Goal: Check status: Check status

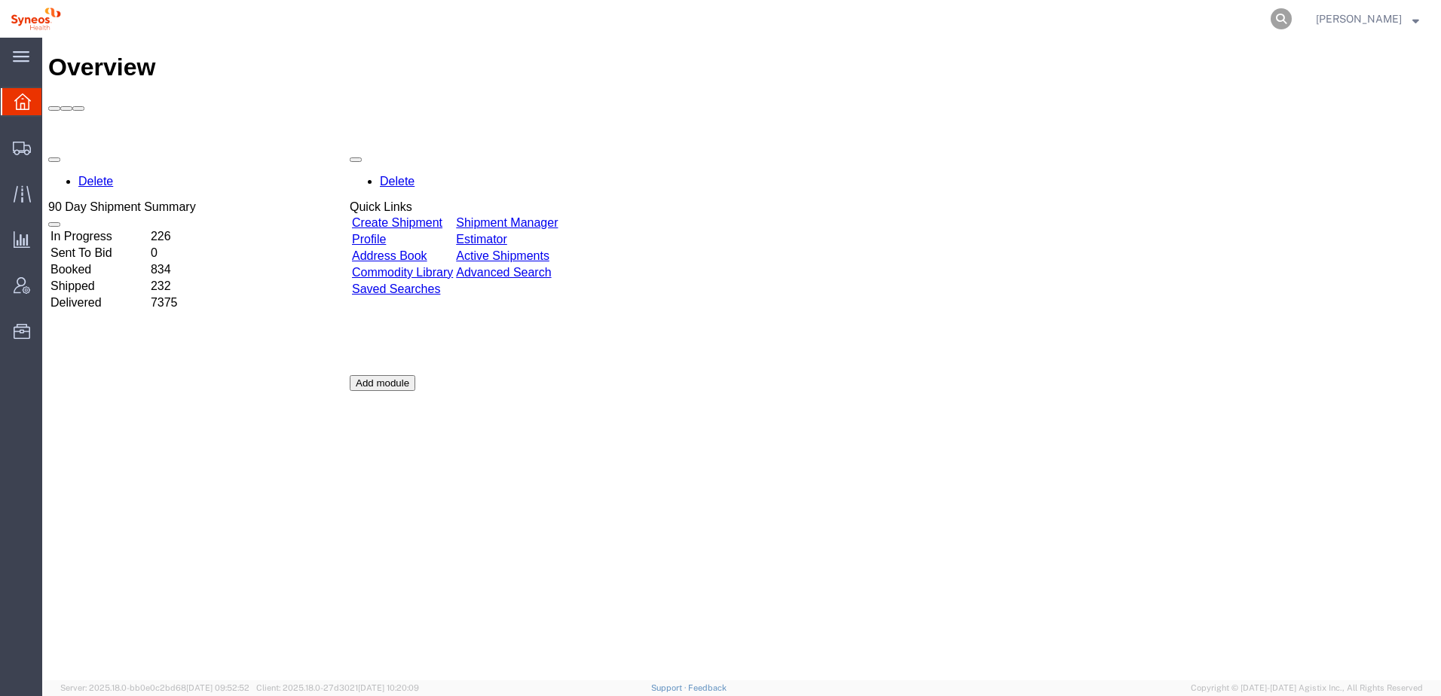
click at [1291, 19] on icon at bounding box center [1280, 18] width 21 height 21
paste input "391161477238"
click at [1291, 17] on icon at bounding box center [1280, 18] width 21 height 21
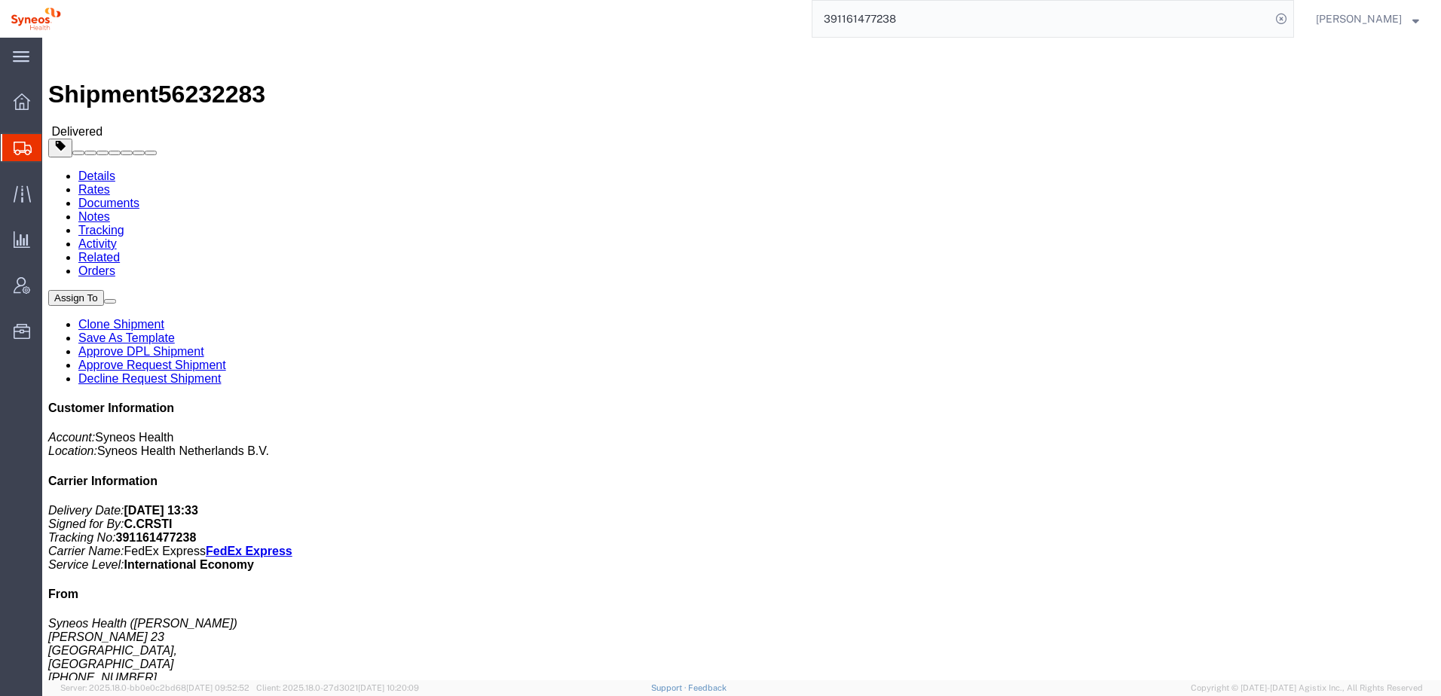
drag, startPoint x: 874, startPoint y: 160, endPoint x: 1044, endPoint y: 161, distance: 170.3
click p "Project: 3165 DEPARTMENTAL EXPENSE Project Number: 3165 DEPARTMENTAL EXPENSE De…"
drag, startPoint x: 1044, startPoint y: 161, endPoint x: 1004, endPoint y: 162, distance: 39.9
drag, startPoint x: 1004, startPoint y: 162, endPoint x: 915, endPoint y: 235, distance: 115.1
click h4 "Routing & Vehicle Information"
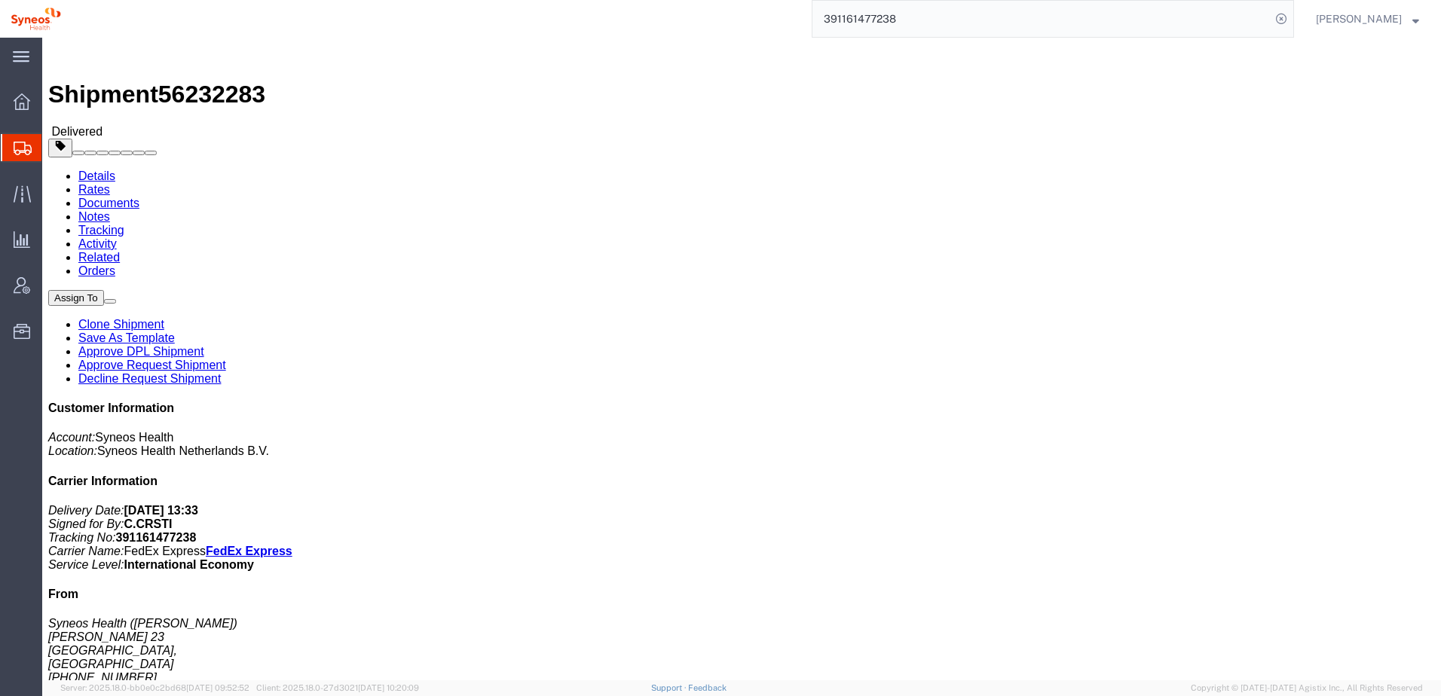
drag, startPoint x: 874, startPoint y: 158, endPoint x: 1039, endPoint y: 157, distance: 165.0
click p "Project: 3165 DEPARTMENTAL EXPENSE Project Number: 3165 DEPARTMENTAL EXPENSE De…"
drag, startPoint x: 1039, startPoint y: 157, endPoint x: 988, endPoint y: 162, distance: 51.5
drag, startPoint x: 988, startPoint y: 162, endPoint x: 919, endPoint y: 158, distance: 68.7
click b "3165 DEPARTMENTAL EXPENSE"
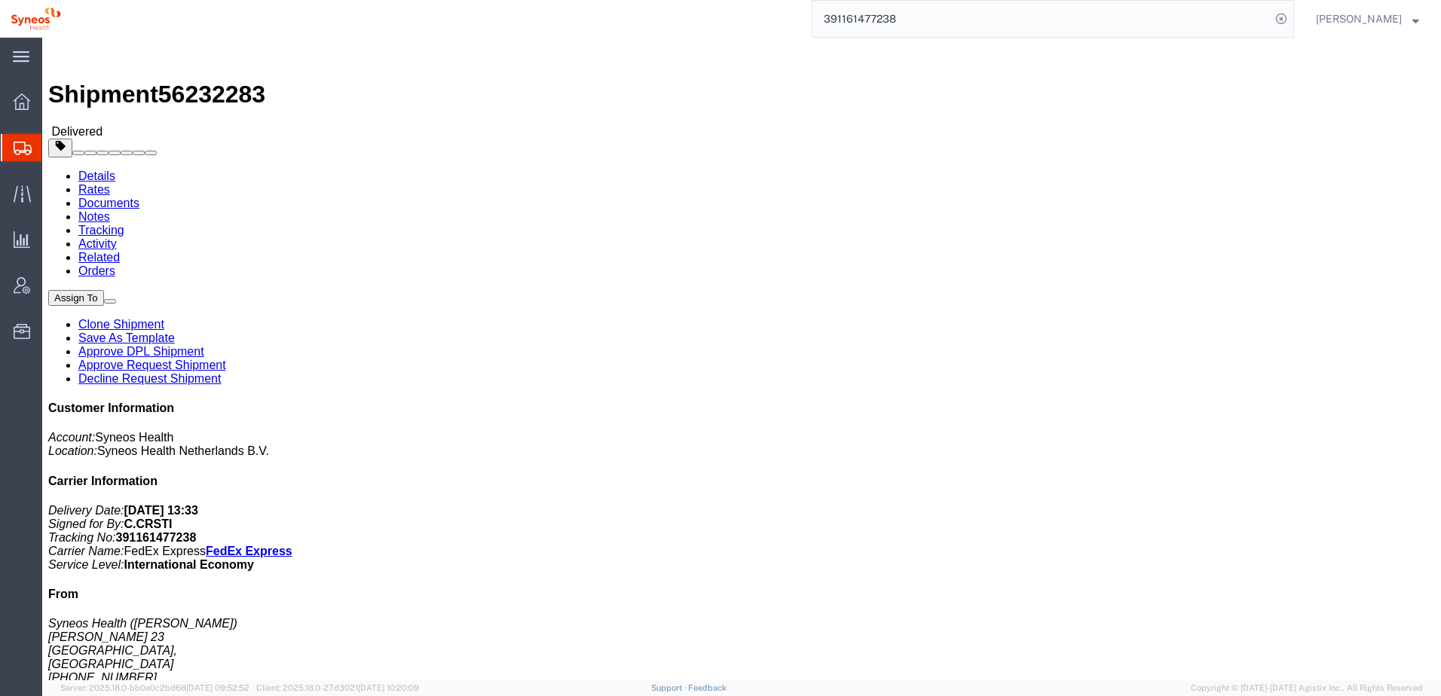
click b "3165 DEPARTMENTAL EXPENSE"
copy span "Project: 3165 DEPARTMENTAL EXPENSE"
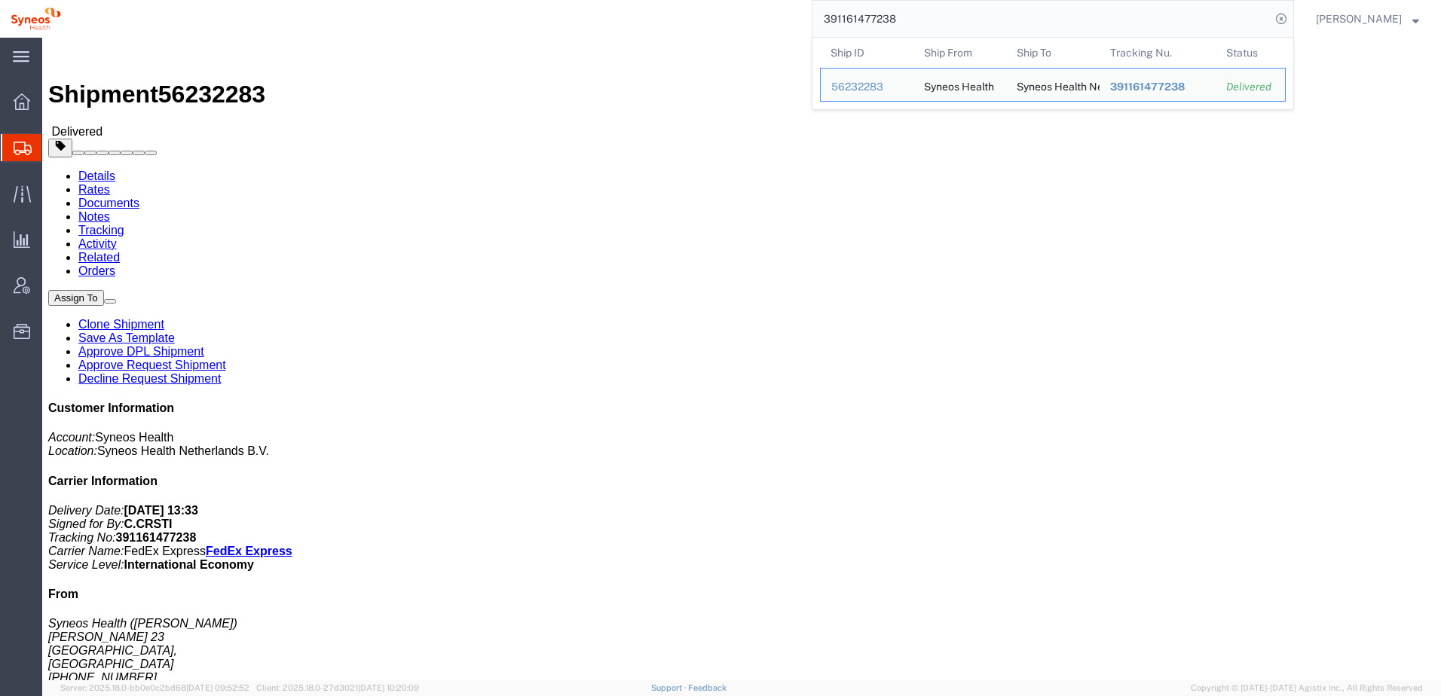
drag, startPoint x: 932, startPoint y: 20, endPoint x: 834, endPoint y: 24, distance: 98.1
click at [834, 24] on input "391161477238" at bounding box center [1041, 19] width 458 height 36
paste input "1ZK1249B0211859052"
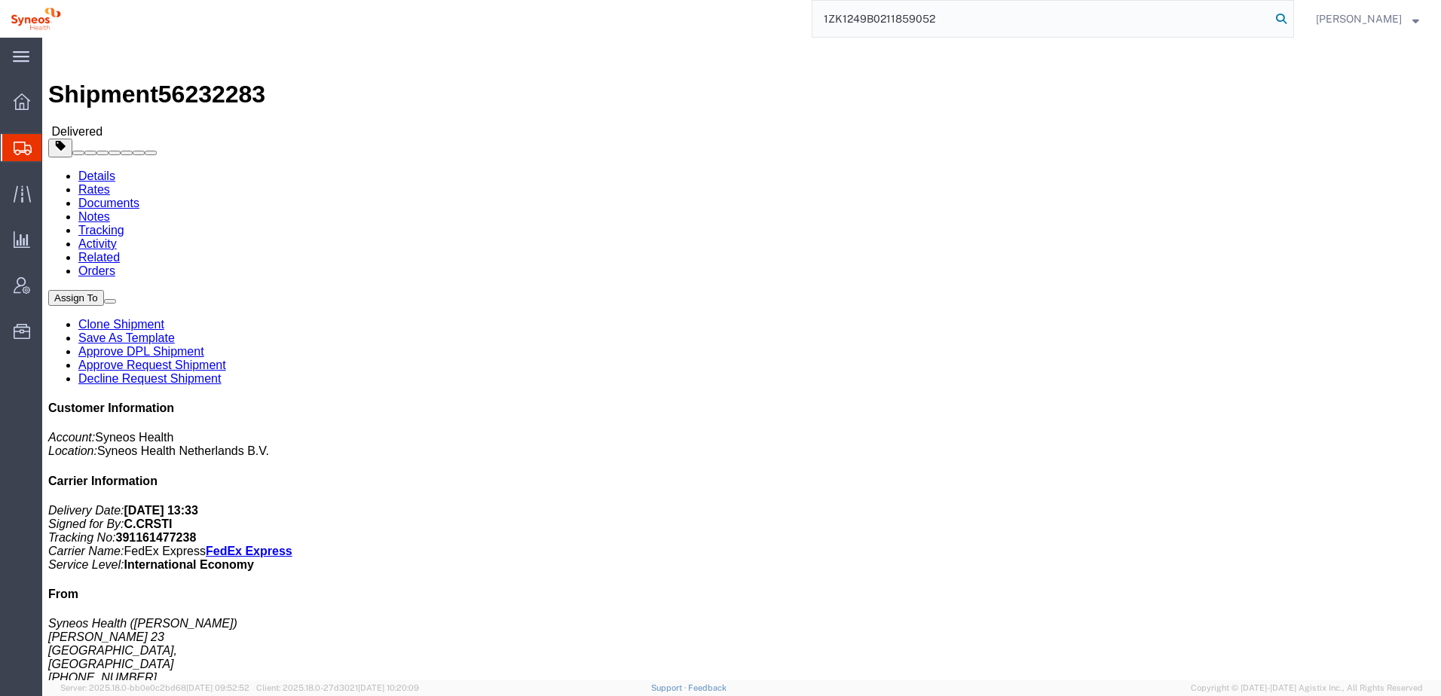
click at [1291, 18] on icon at bounding box center [1280, 18] width 21 height 21
type input "1ZK1249B0211859052"
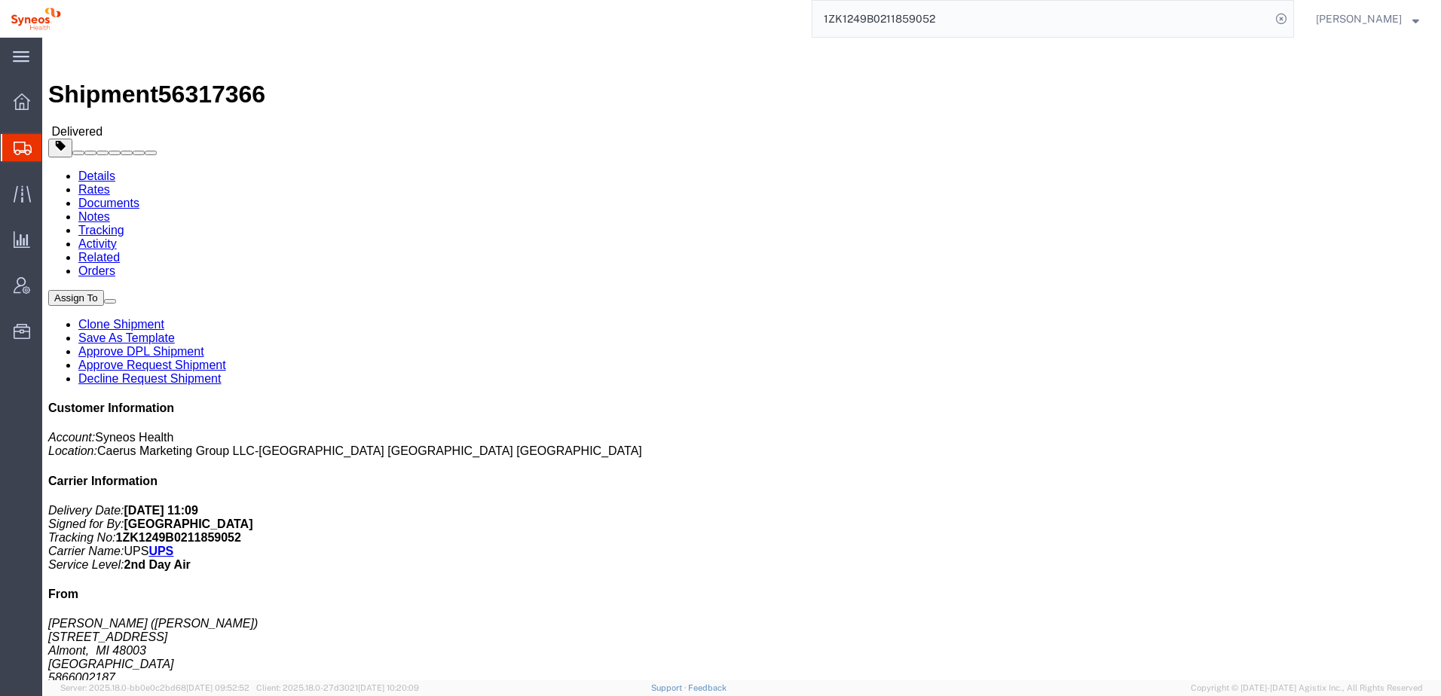
scroll to position [420, 0]
